Goal: Find specific page/section: Find specific page/section

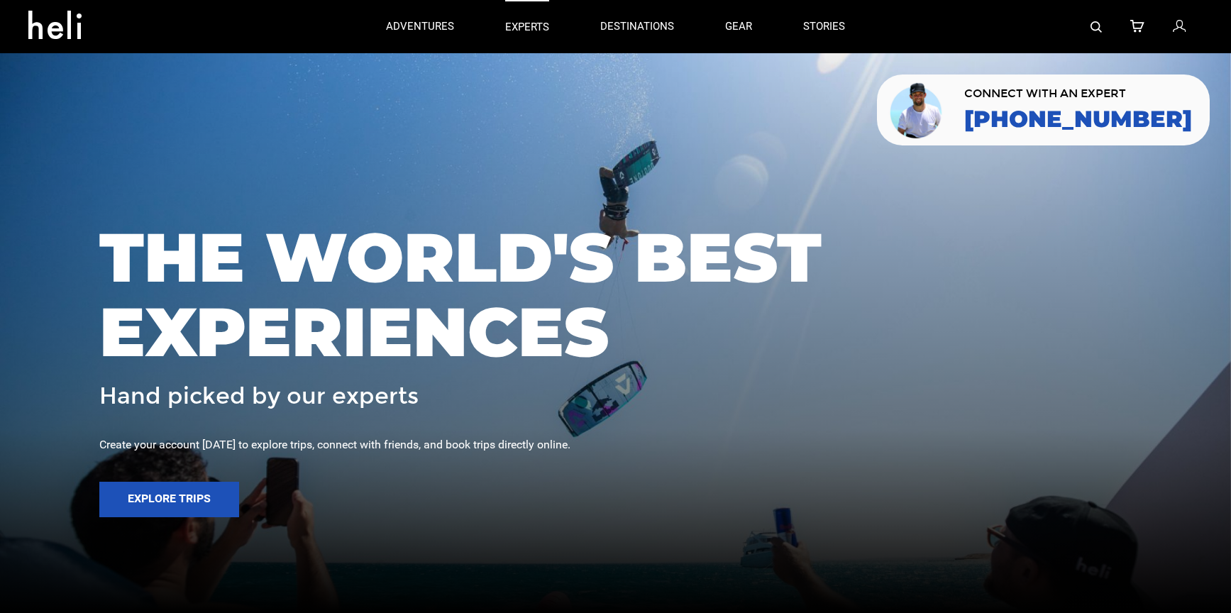
click at [516, 26] on p "experts" at bounding box center [527, 27] width 44 height 15
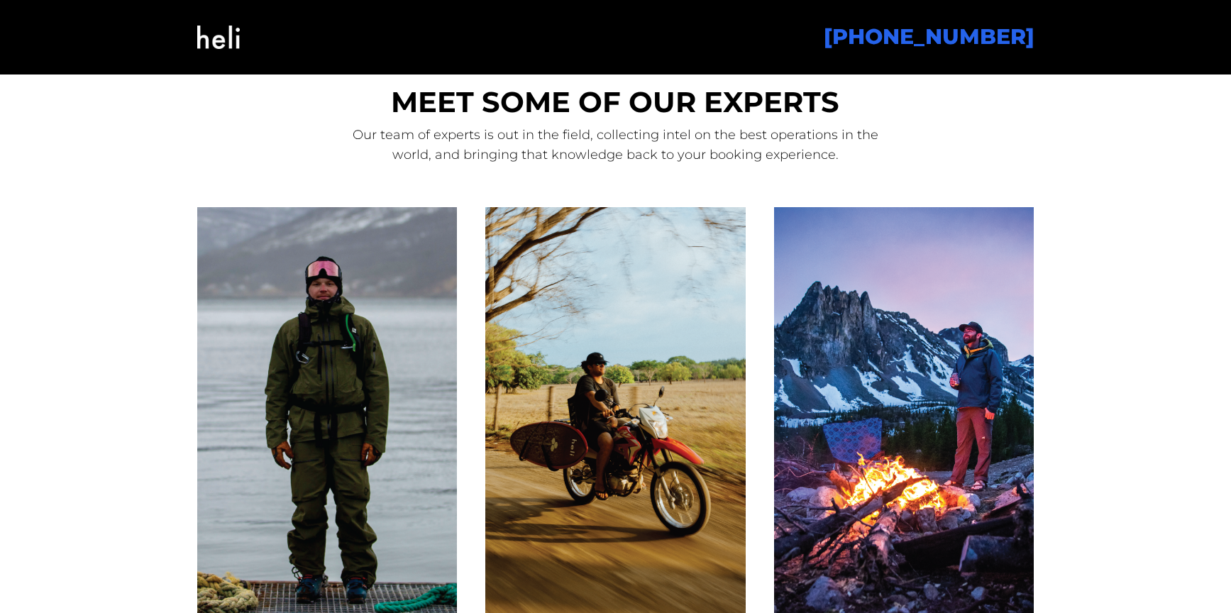
scroll to position [1042, 0]
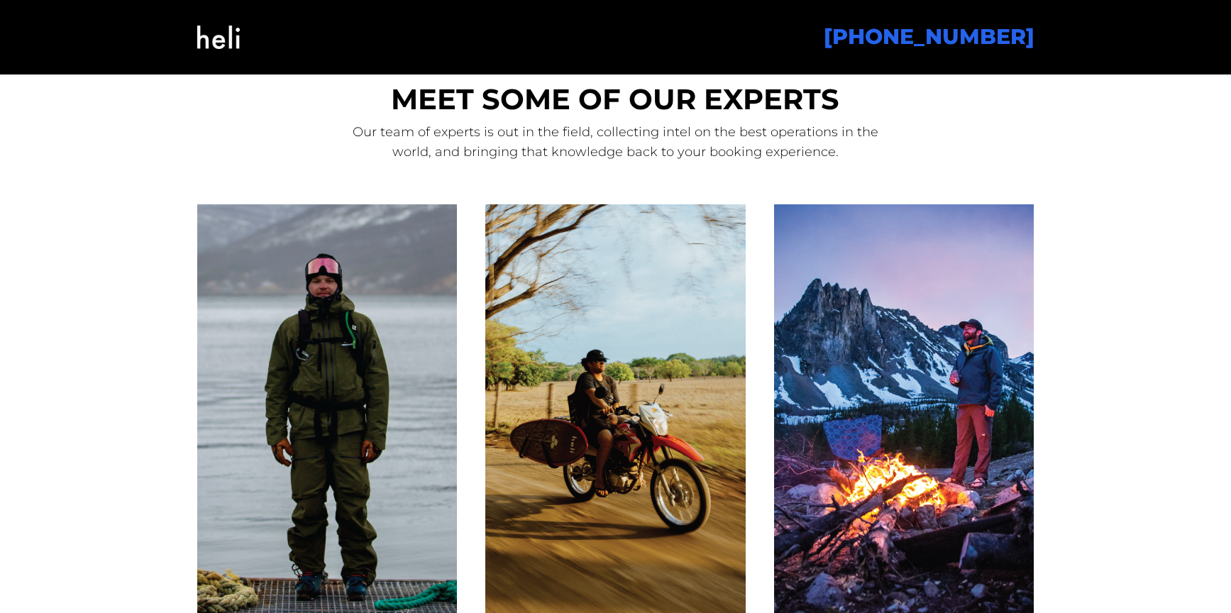
click at [751, 136] on p "Our team of experts is out in the field, collecting intel on the best operation…" at bounding box center [615, 142] width 548 height 40
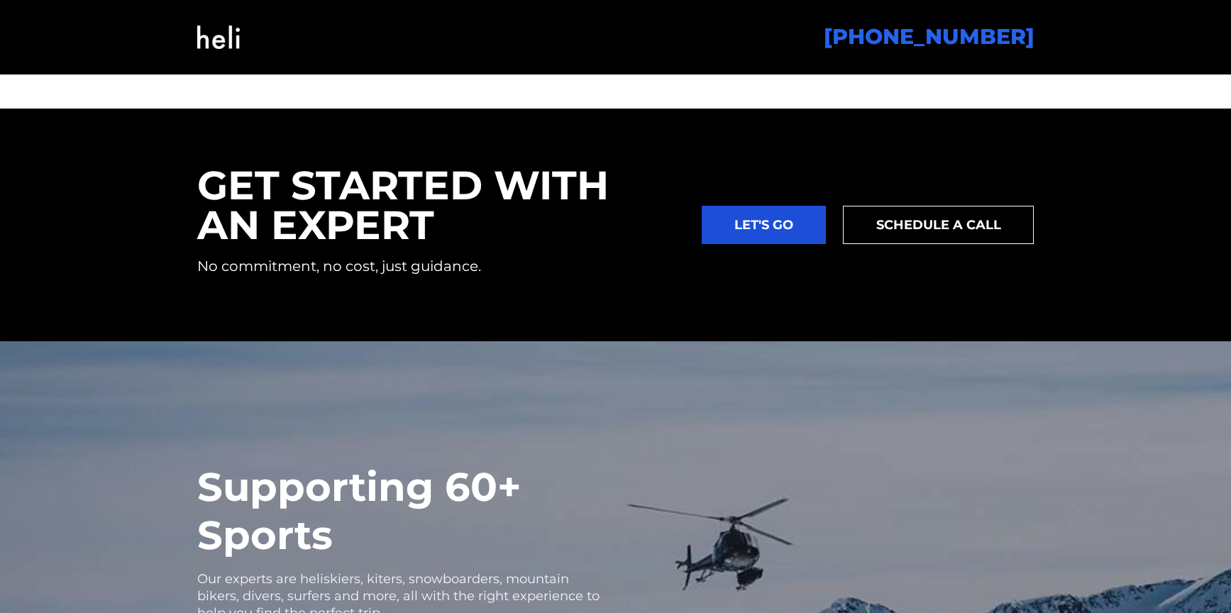
scroll to position [2334, 0]
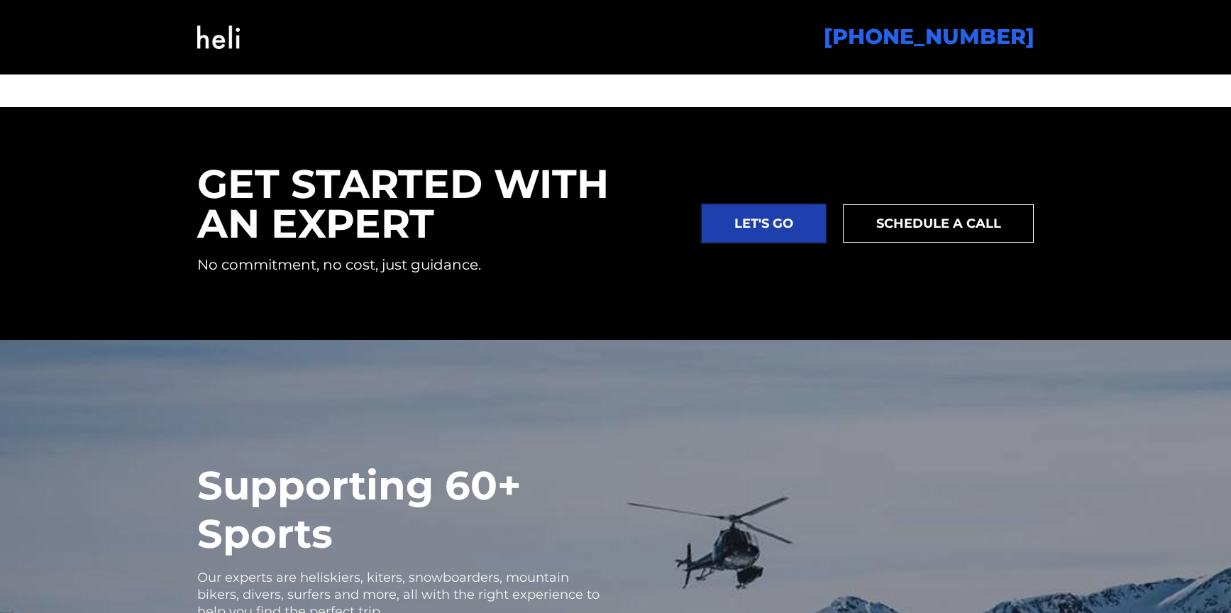
click at [742, 216] on link "LET'S GO" at bounding box center [764, 223] width 124 height 38
click at [710, 265] on div "GET STARTED WITH AN EXPERT No commitment, no cost, just guidance. LET'S GO SCHE…" at bounding box center [616, 223] width 866 height 119
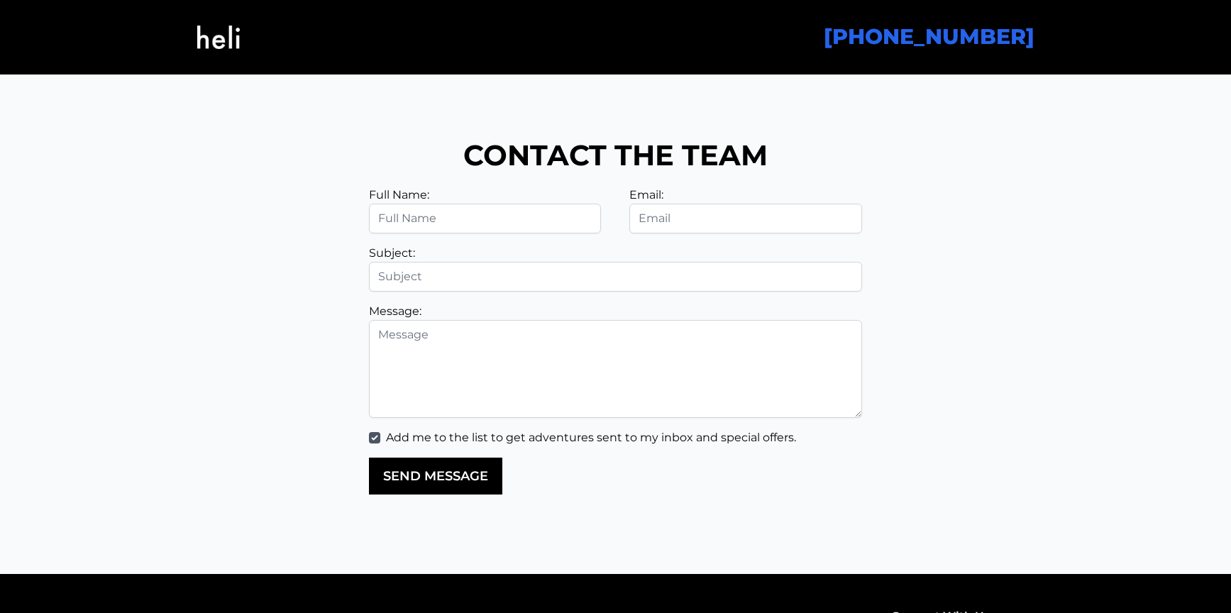
scroll to position [3376, 0]
